Goal: Transaction & Acquisition: Purchase product/service

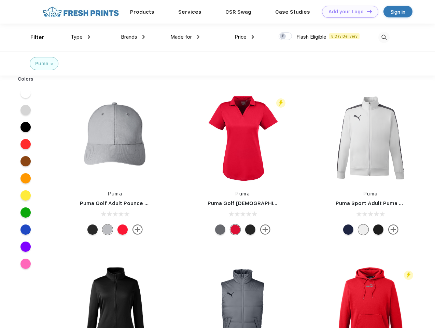
click at [347, 12] on link "Add your Logo Design Tool" at bounding box center [350, 12] width 56 height 12
click at [0, 0] on div "Design Tool" at bounding box center [0, 0] width 0 height 0
click at [366, 11] on link "Add your Logo Design Tool" at bounding box center [350, 12] width 56 height 12
click at [33, 37] on div "Filter" at bounding box center [37, 37] width 14 height 8
click at [81, 37] on span "Type" at bounding box center [77, 37] width 12 height 6
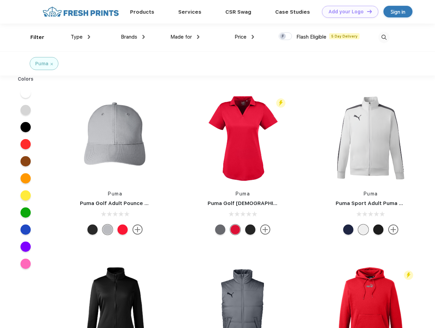
click at [133, 37] on span "Brands" at bounding box center [129, 37] width 16 height 6
click at [185, 37] on span "Made for" at bounding box center [180, 37] width 21 height 6
click at [244, 37] on span "Price" at bounding box center [240, 37] width 12 height 6
click at [285, 37] on div at bounding box center [284, 36] width 13 height 8
click at [283, 37] on input "checkbox" at bounding box center [280, 34] width 4 height 4
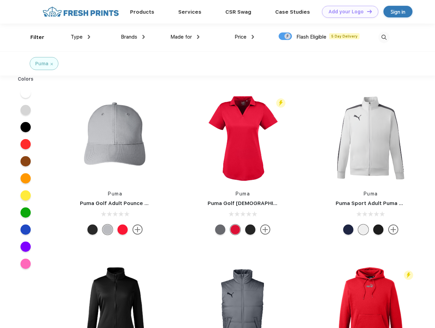
checkbox input "true"
